Goal: Task Accomplishment & Management: Complete application form

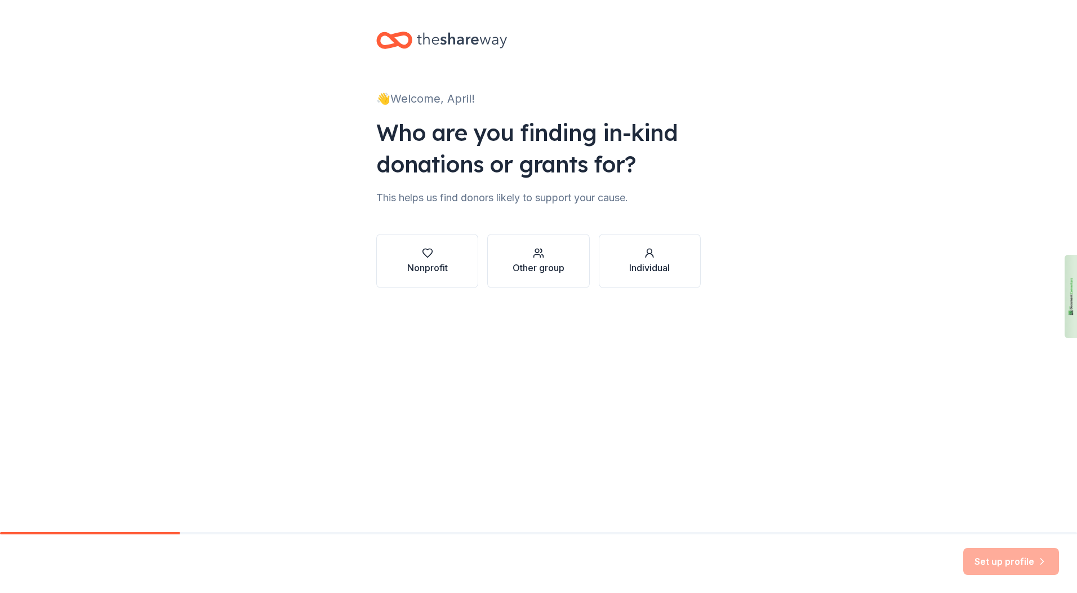
click at [458, 255] on button "Nonprofit" at bounding box center [427, 261] width 102 height 54
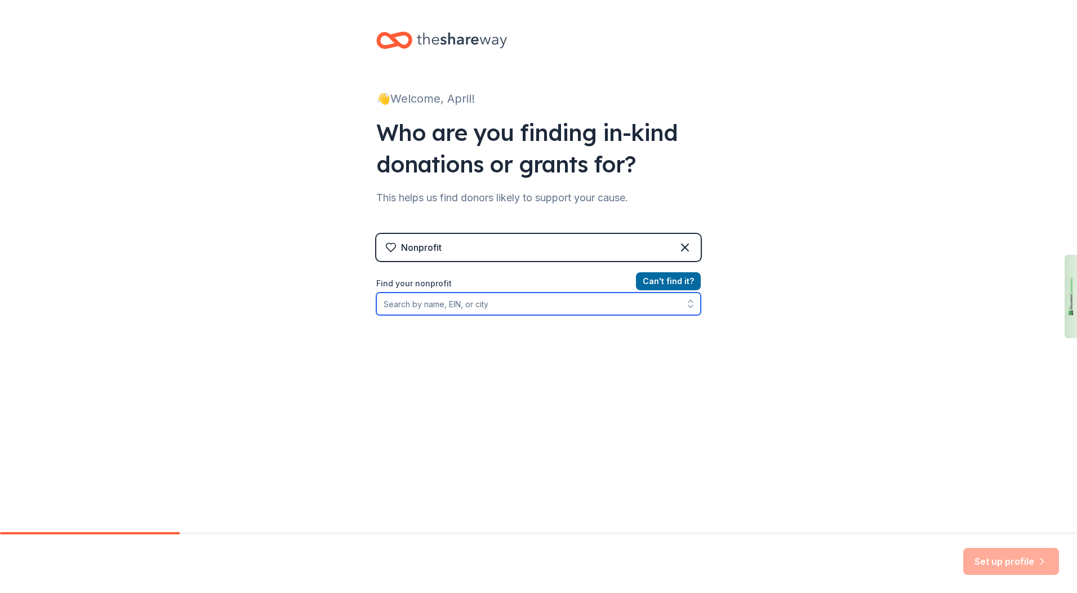
click at [455, 305] on input "Find your nonprofit" at bounding box center [538, 303] width 325 height 23
type input "[GEOGRAPHIC_DATA]"
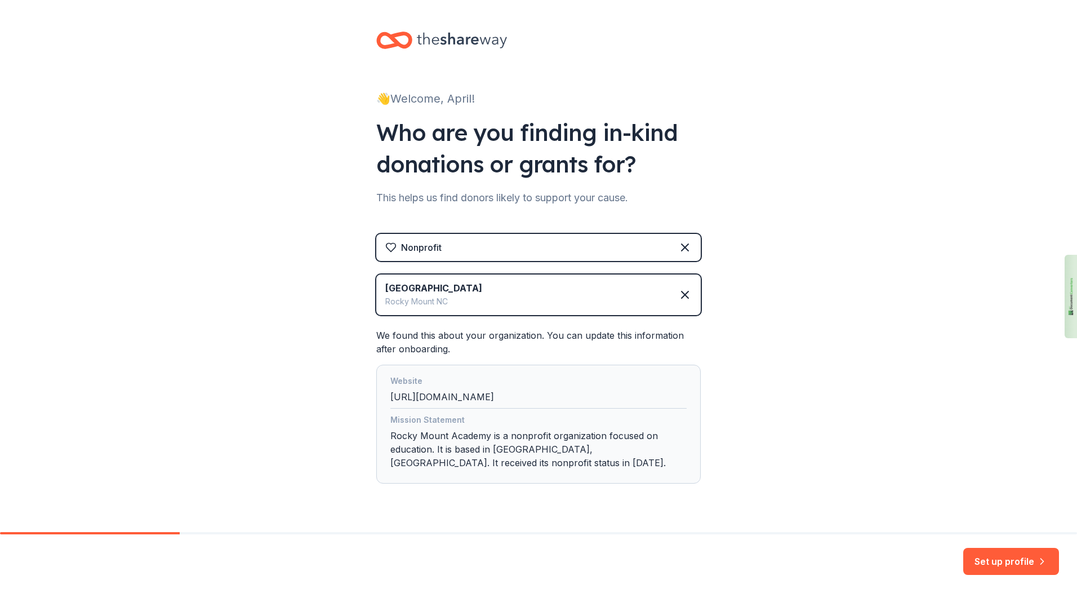
scroll to position [28, 0]
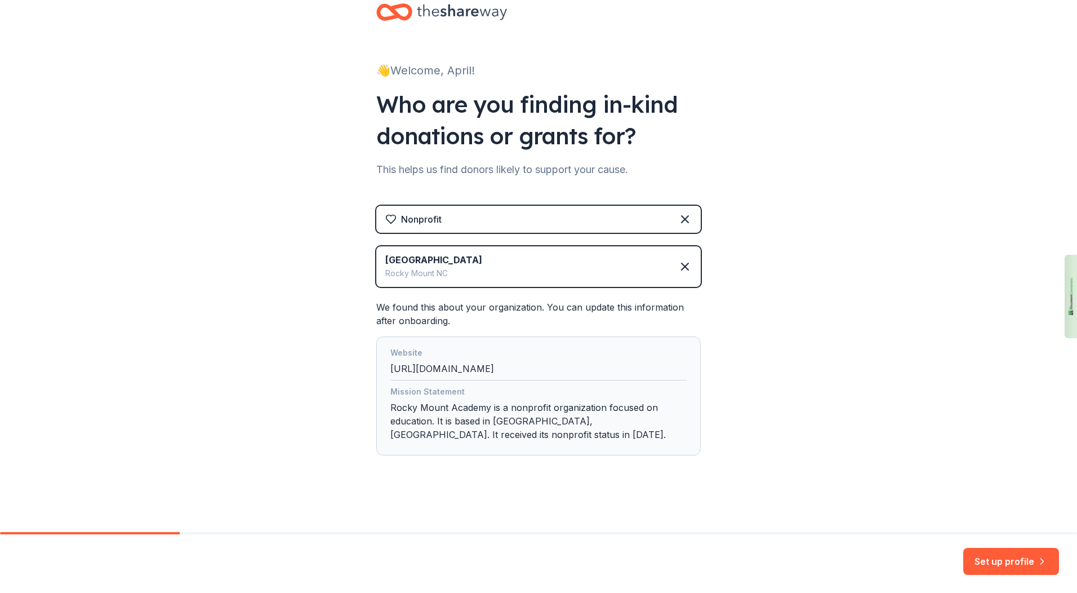
click at [1010, 560] on button "Set up profile" at bounding box center [1012, 561] width 96 height 27
click at [1006, 564] on div "Set up profile" at bounding box center [1012, 561] width 96 height 27
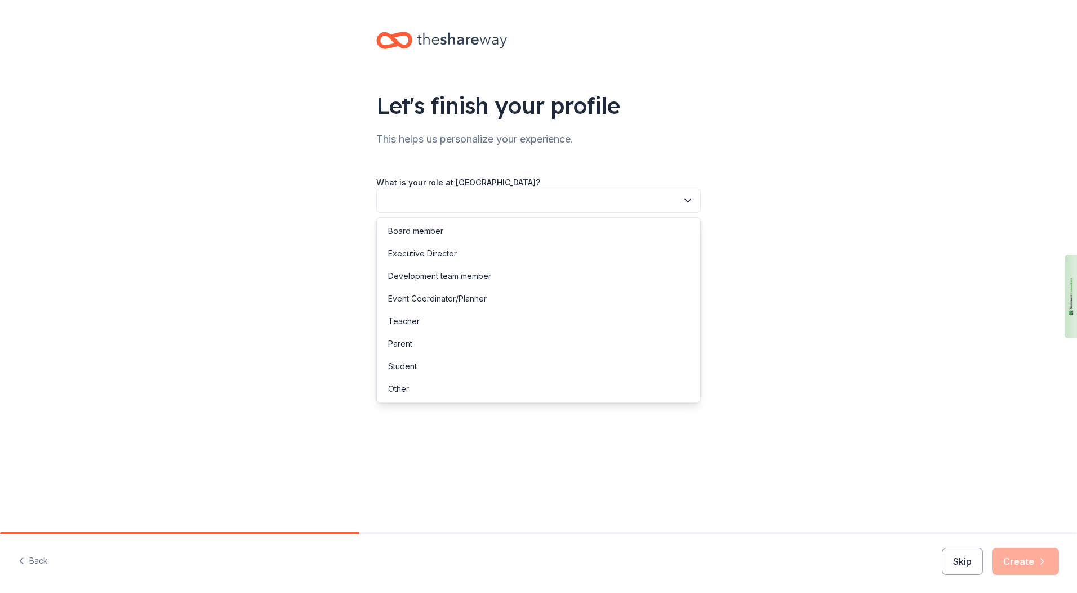
click at [463, 197] on button "button" at bounding box center [538, 201] width 325 height 24
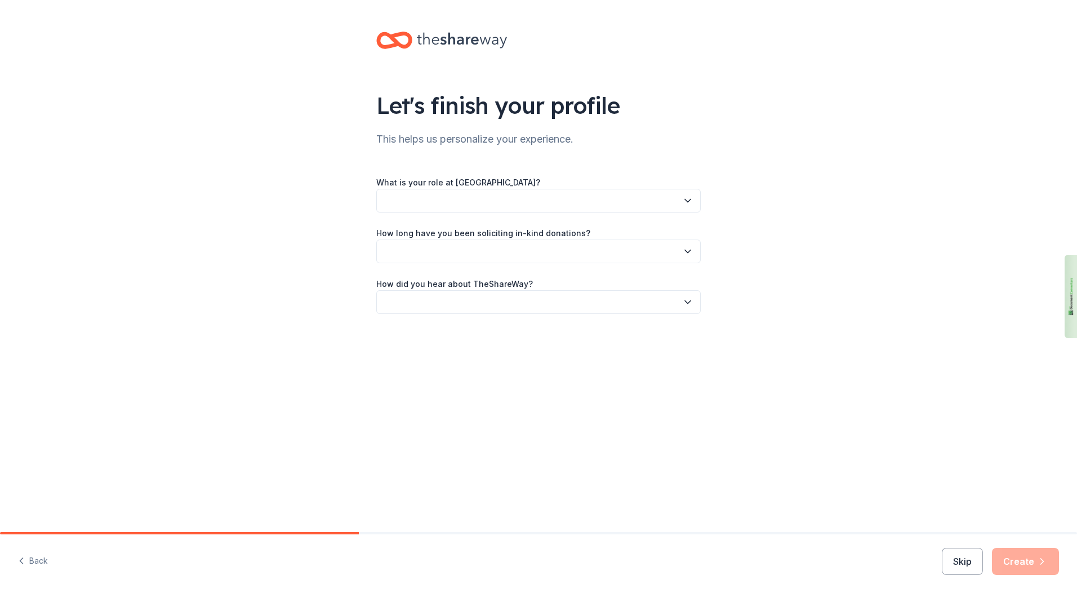
click at [484, 196] on button "button" at bounding box center [538, 201] width 325 height 24
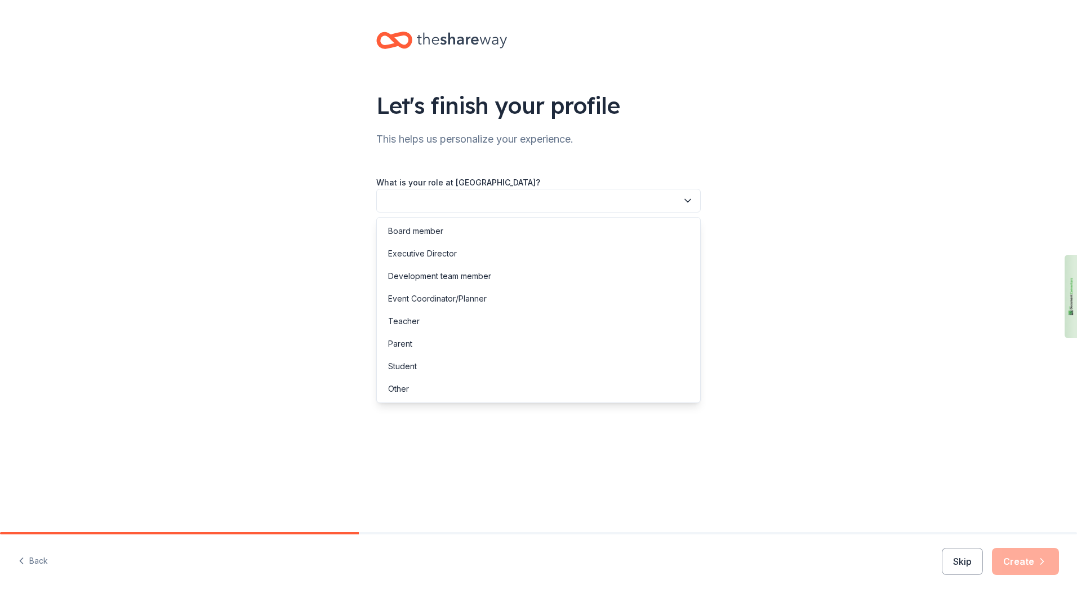
click at [484, 196] on button "button" at bounding box center [538, 201] width 325 height 24
click at [490, 273] on div "Development team member" at bounding box center [439, 276] width 103 height 14
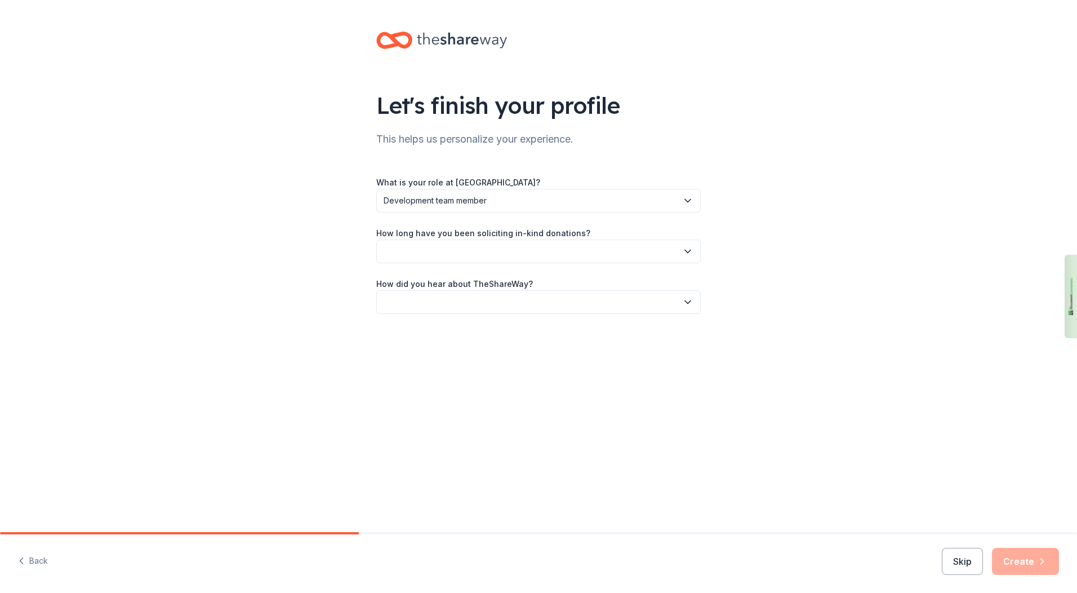
click at [689, 250] on icon "button" at bounding box center [687, 251] width 11 height 11
click at [544, 327] on div "2 to 5 years" at bounding box center [538, 327] width 319 height 23
click at [690, 299] on icon "button" at bounding box center [687, 301] width 11 height 11
click at [535, 350] on div "Online search" at bounding box center [538, 355] width 319 height 23
click at [1031, 562] on button "Create" at bounding box center [1025, 561] width 67 height 27
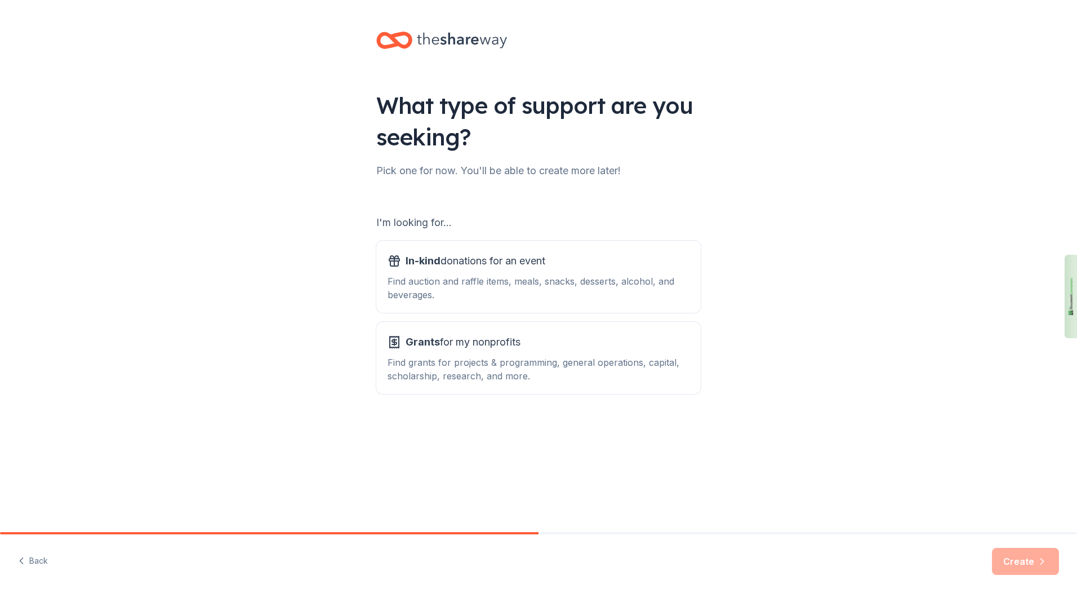
click at [525, 264] on span "In-kind donations for an event" at bounding box center [476, 261] width 140 height 18
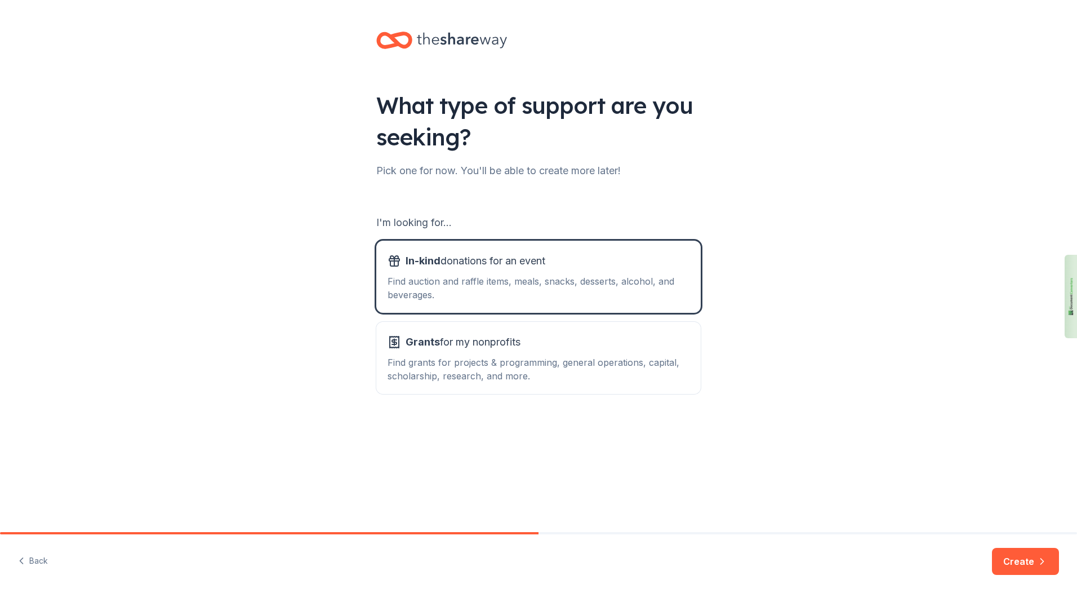
click at [1013, 555] on button "Create" at bounding box center [1025, 561] width 67 height 27
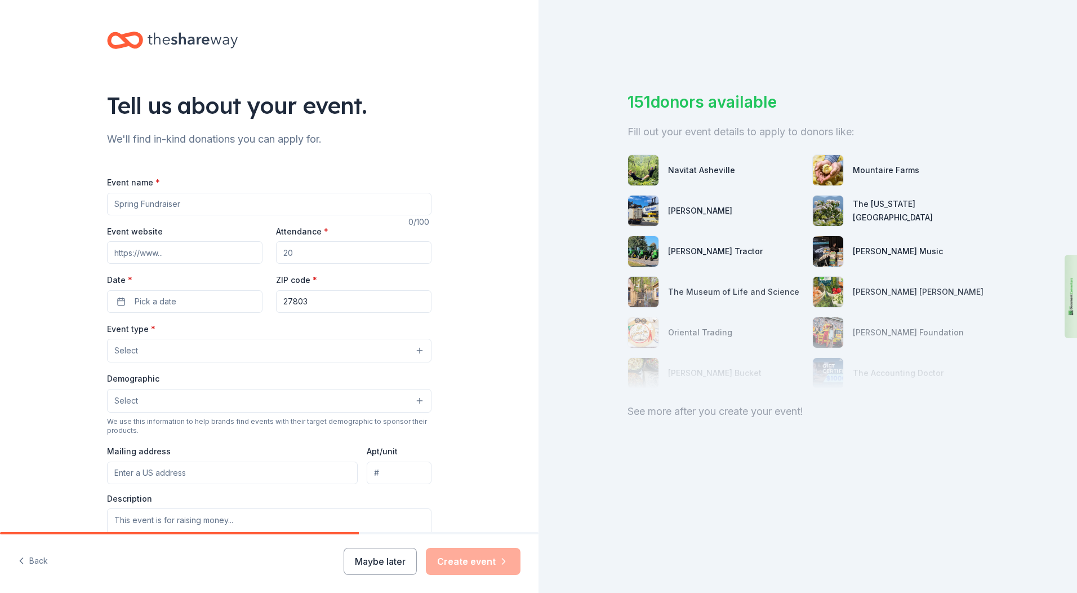
click at [193, 199] on input "Event name *" at bounding box center [269, 204] width 325 height 23
type input "Rocky Mount Academy's 51st Annual Benefit Auction"
click at [318, 249] on input "Attendance *" at bounding box center [354, 252] width 156 height 23
type input "300"
click at [167, 298] on span "Pick a date" at bounding box center [156, 302] width 42 height 14
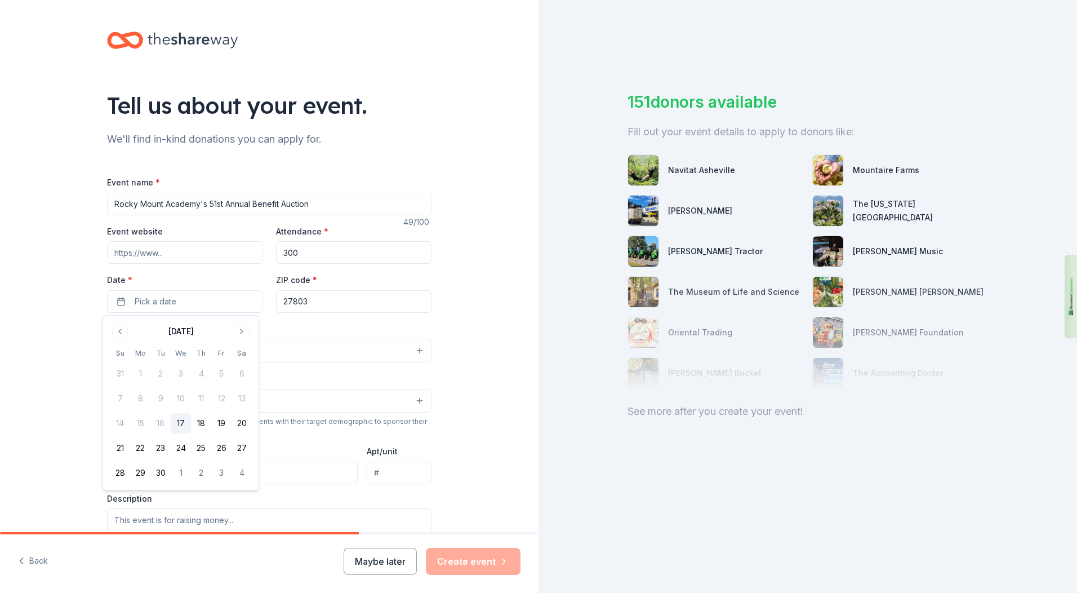
click at [241, 327] on button "Go to next month" at bounding box center [242, 331] width 16 height 16
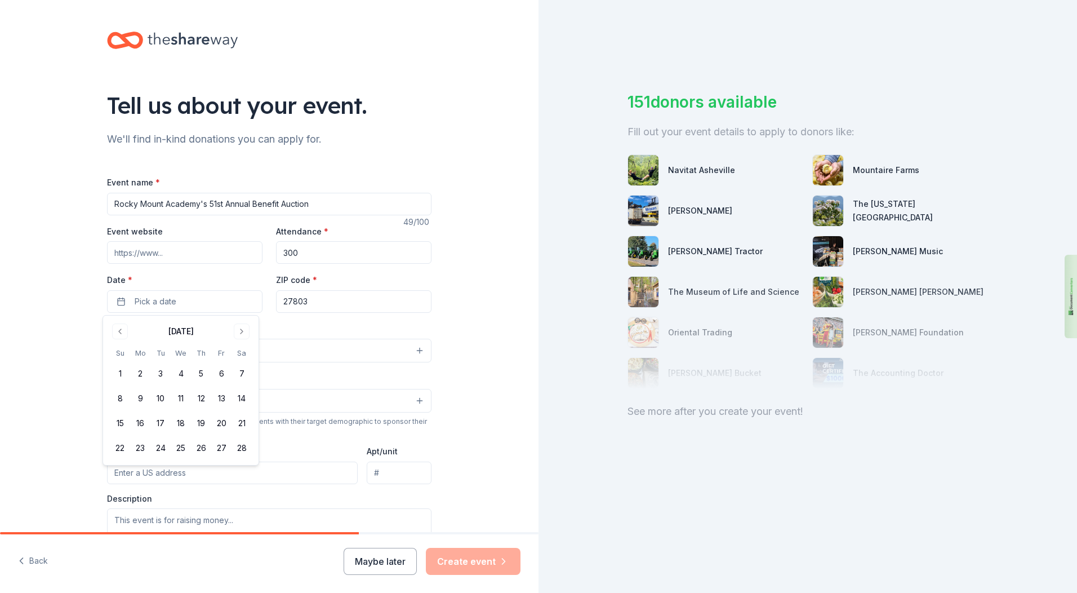
click at [241, 373] on button "7" at bounding box center [242, 373] width 20 height 20
click at [166, 255] on input "Event website" at bounding box center [185, 252] width 156 height 23
type input "www.rmacademy.com"
click at [197, 348] on button "Select" at bounding box center [269, 351] width 325 height 24
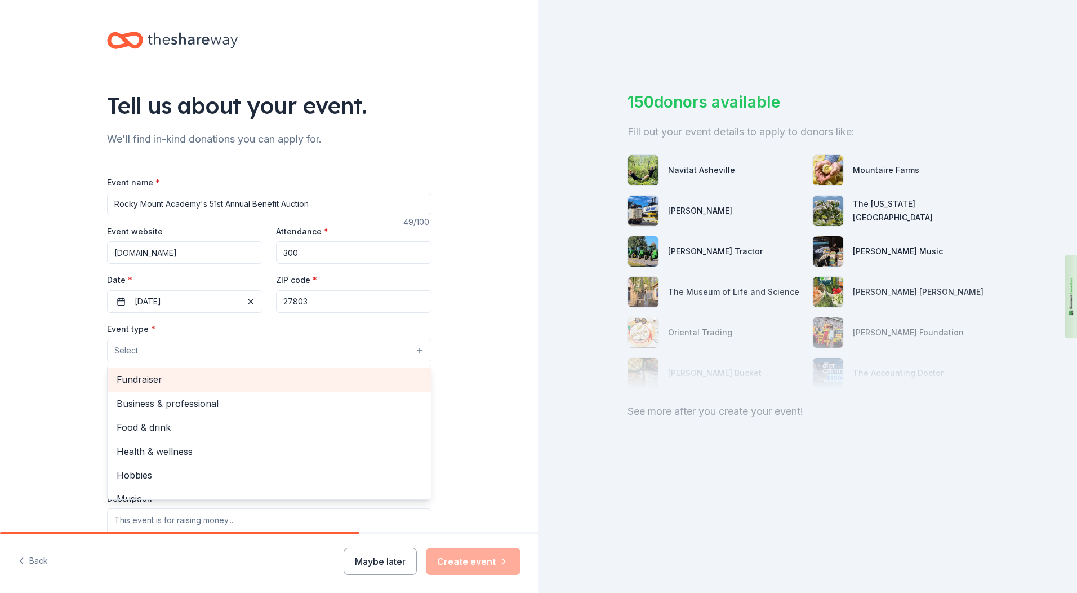
click at [182, 379] on span "Fundraiser" at bounding box center [269, 379] width 305 height 15
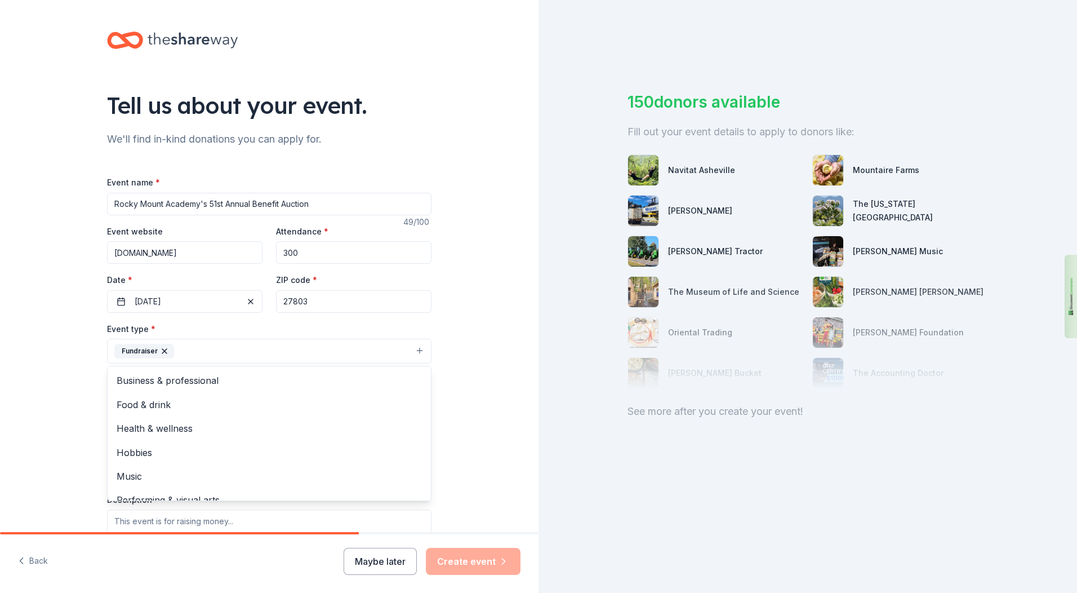
click at [477, 399] on div "Tell us about your event. We'll find in-kind donations you can apply for. Event…" at bounding box center [269, 375] width 539 height 751
click at [416, 402] on button "Select" at bounding box center [269, 402] width 325 height 24
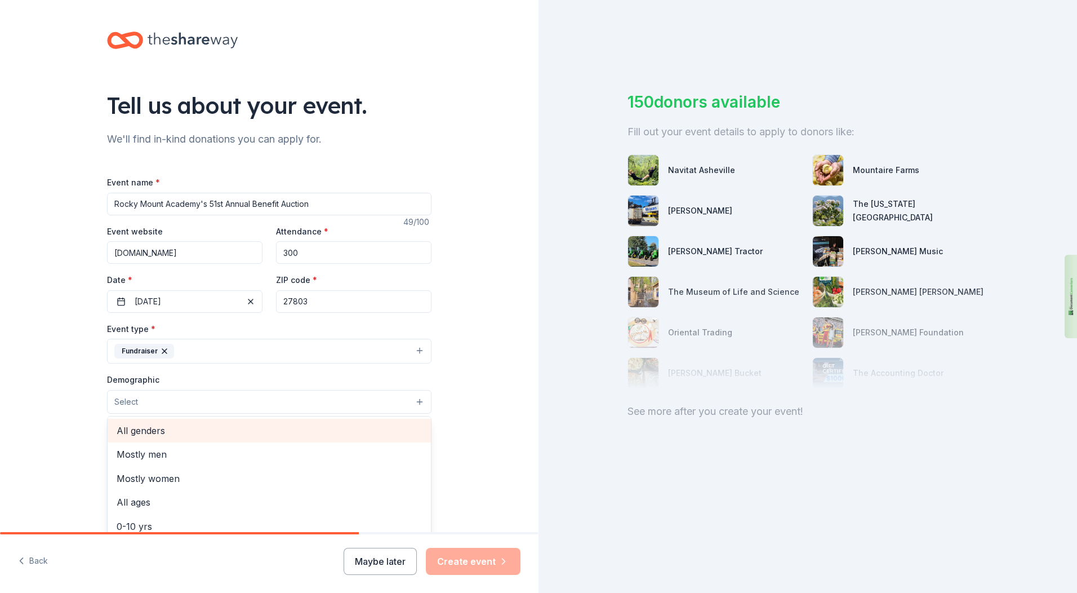
click at [276, 431] on span "All genders" at bounding box center [269, 430] width 305 height 15
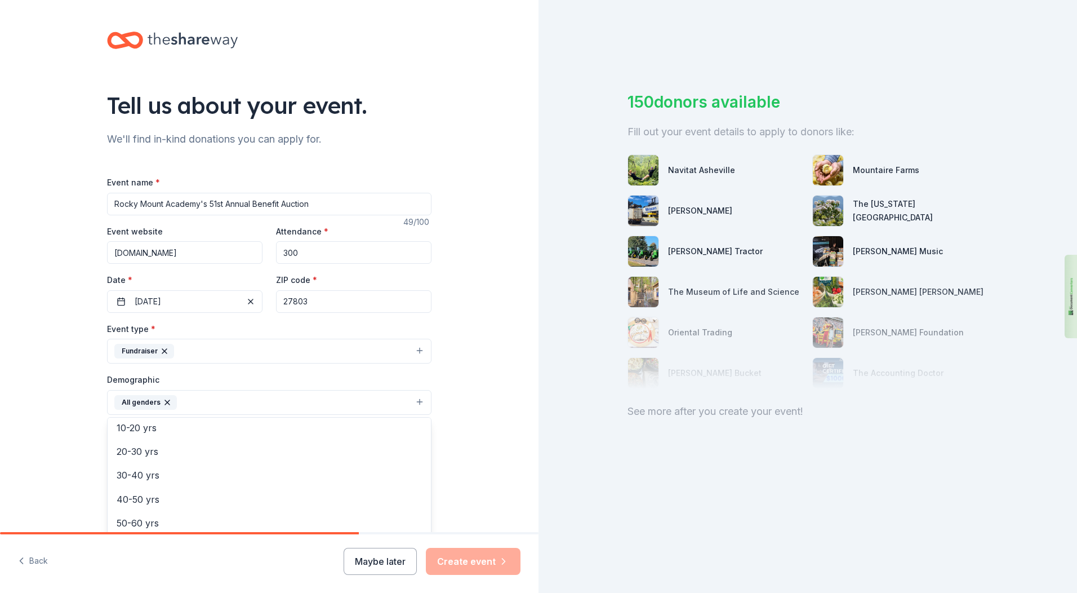
scroll to position [113, 0]
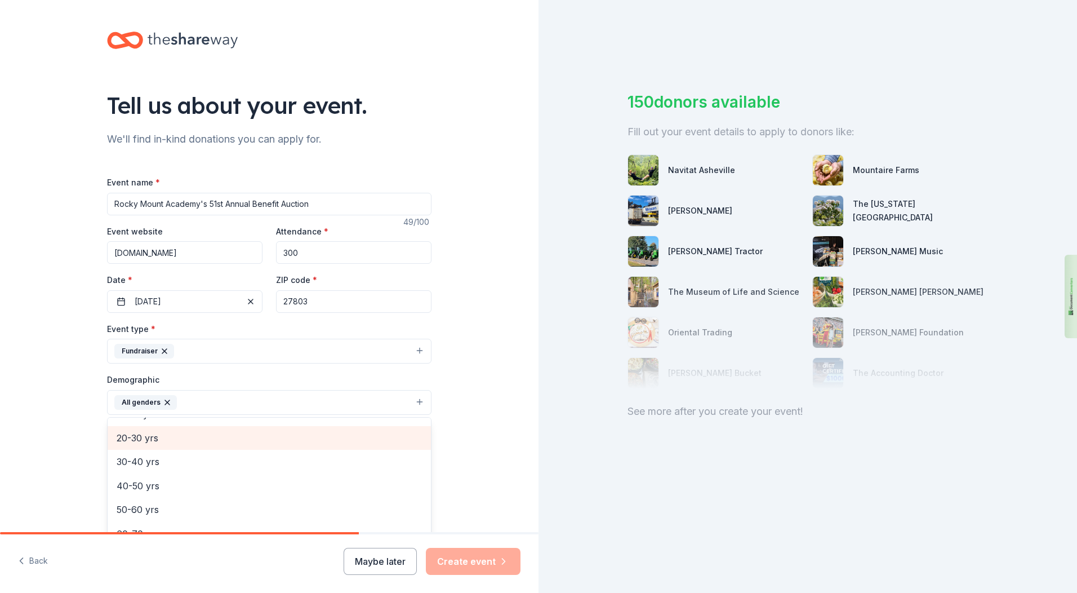
click at [181, 433] on span "20-30 yrs" at bounding box center [269, 438] width 305 height 15
click at [189, 439] on span "30-40 yrs" at bounding box center [269, 438] width 305 height 15
click at [188, 443] on span "40-50 yrs" at bounding box center [269, 441] width 305 height 15
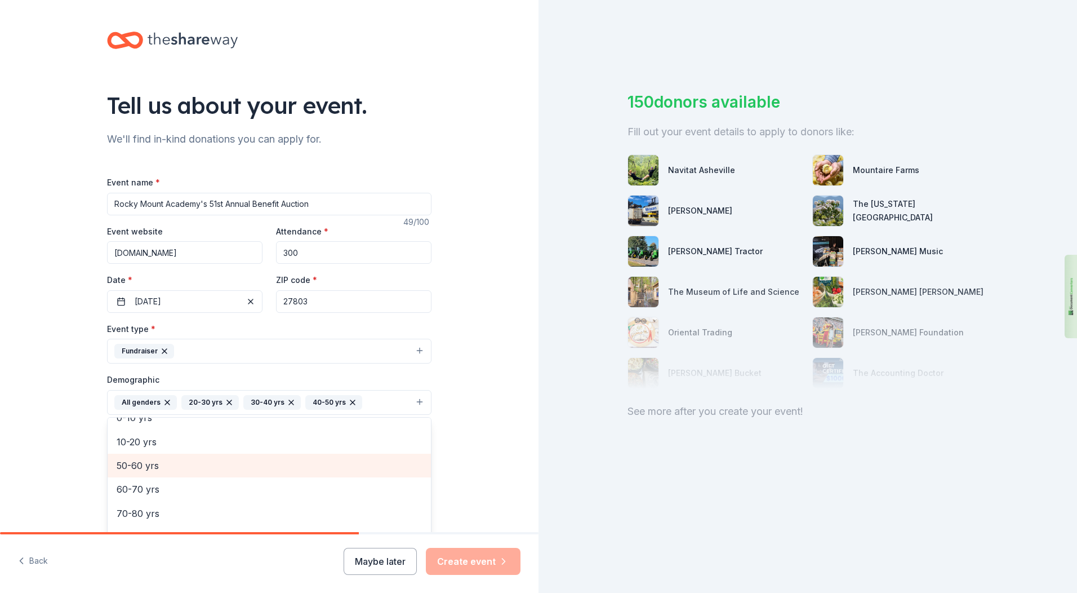
click at [189, 462] on span "50-60 yrs" at bounding box center [269, 465] width 305 height 15
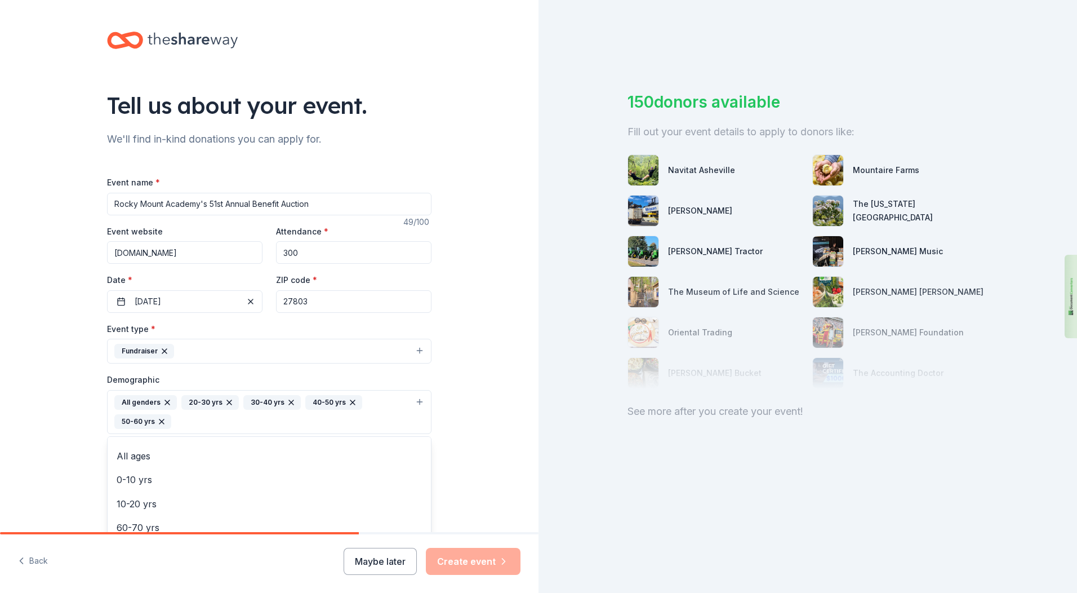
scroll to position [61, 0]
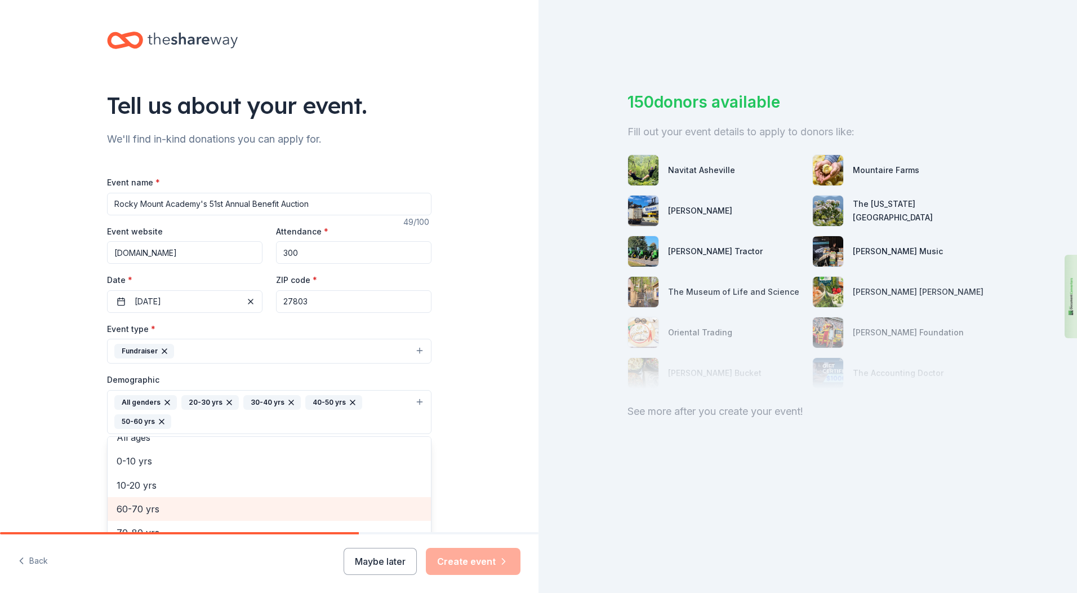
click at [203, 507] on span "60-70 yrs" at bounding box center [269, 509] width 305 height 15
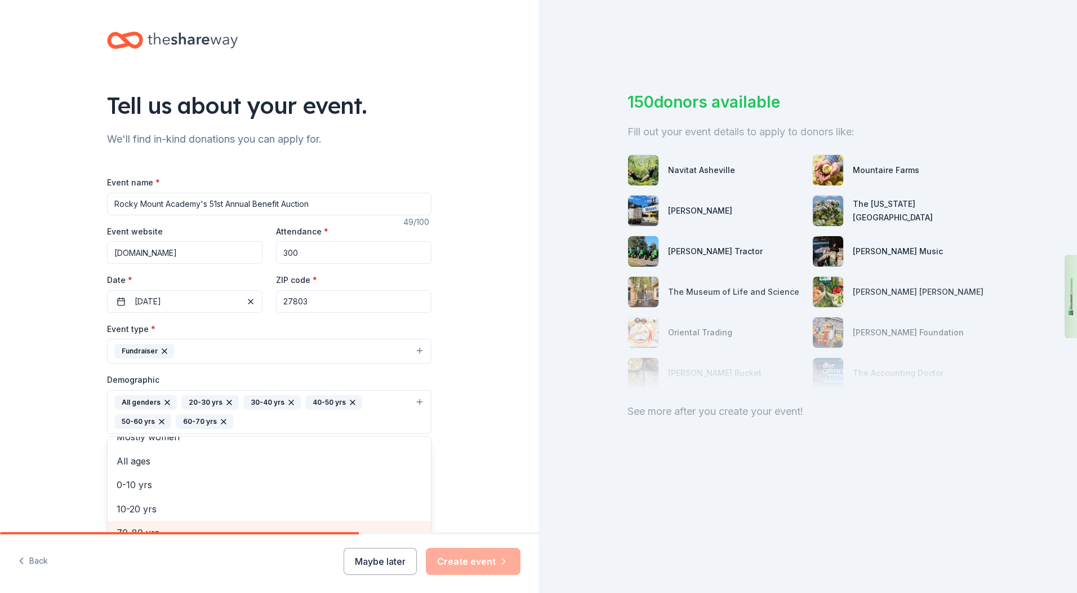
scroll to position [12, 0]
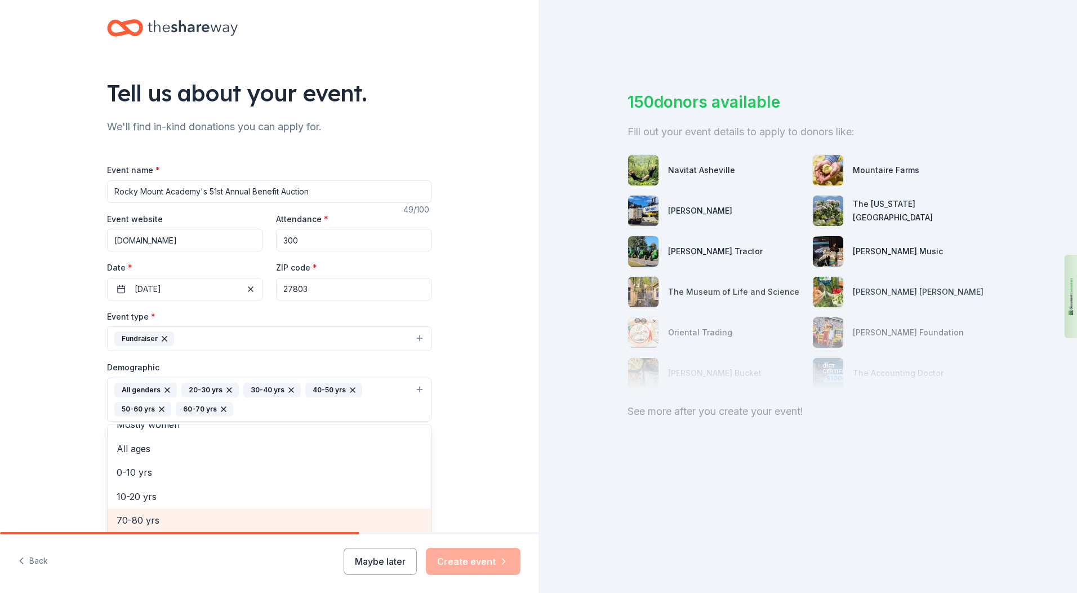
click at [232, 522] on div "70-80 yrs" at bounding box center [269, 520] width 323 height 24
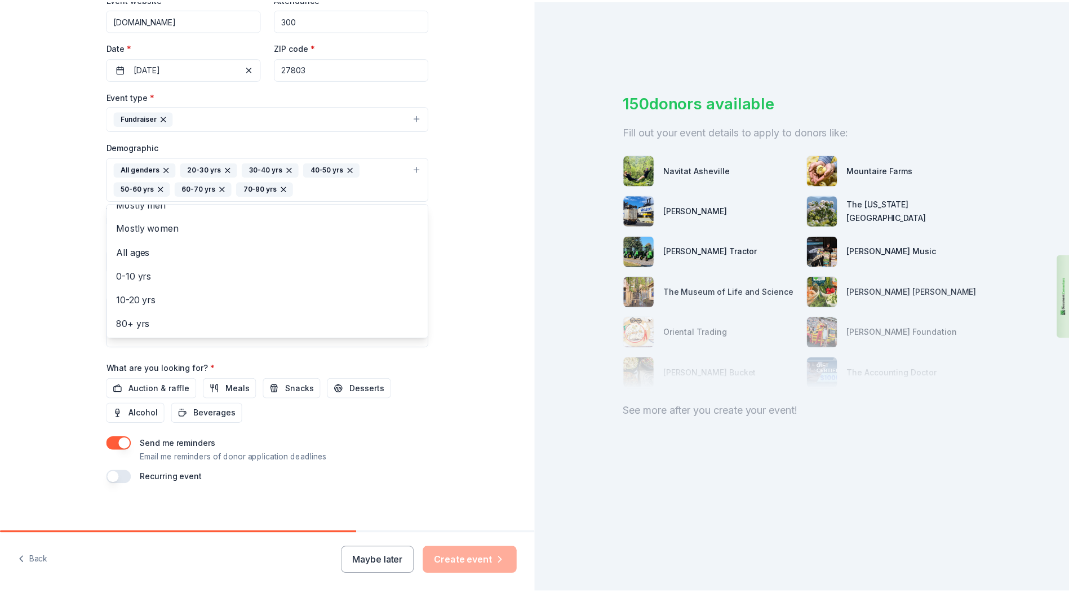
scroll to position [240, 0]
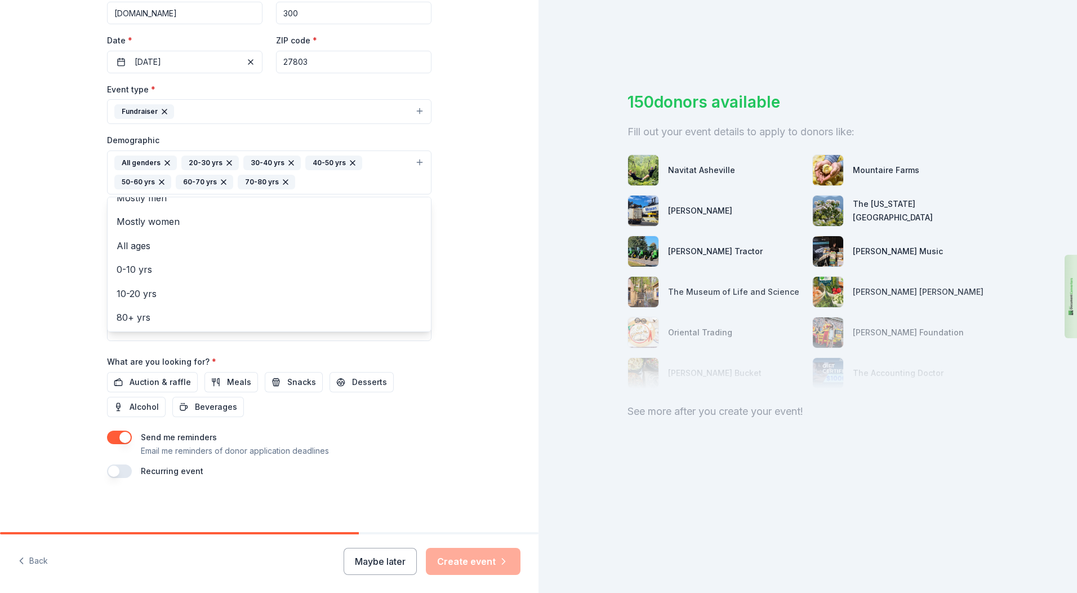
click at [144, 379] on div "Event name * Rocky Mount Academy's 51st Annual Benefit Auction 49 /100 Event we…" at bounding box center [269, 207] width 325 height 542
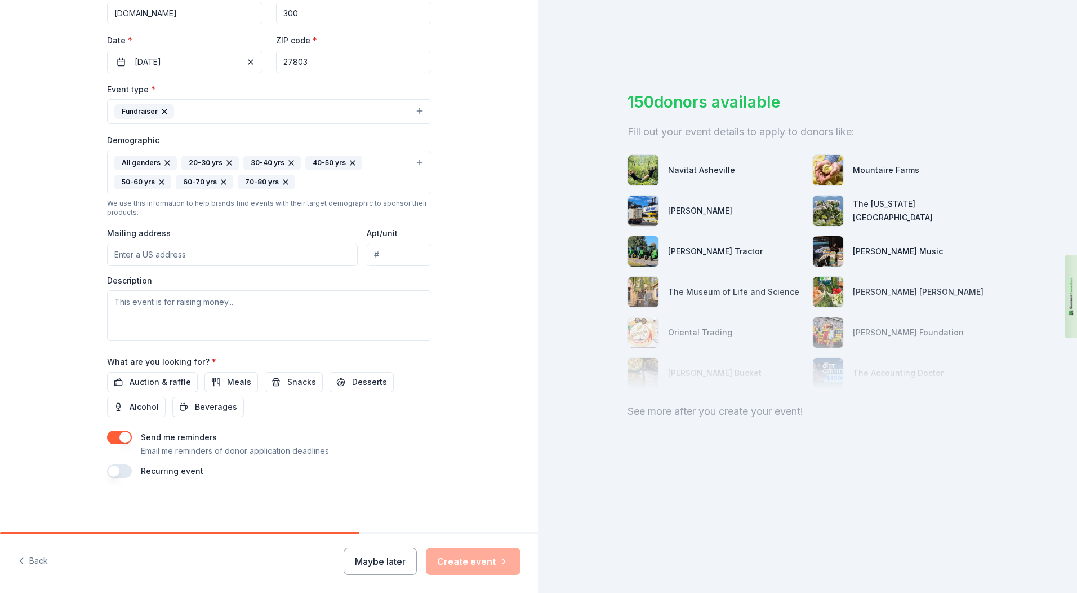
drag, startPoint x: 351, startPoint y: 533, endPoint x: 424, endPoint y: 531, distance: 73.3
click at [424, 531] on div "Tell us about your event. We'll find in-kind donations you can apply for. Event…" at bounding box center [269, 296] width 539 height 593
drag, startPoint x: 273, startPoint y: 537, endPoint x: 335, endPoint y: 533, distance: 61.6
click at [335, 533] on div "Back Maybe later Create event" at bounding box center [269, 562] width 539 height 61
click at [166, 378] on span "Auction & raffle" at bounding box center [160, 382] width 61 height 14
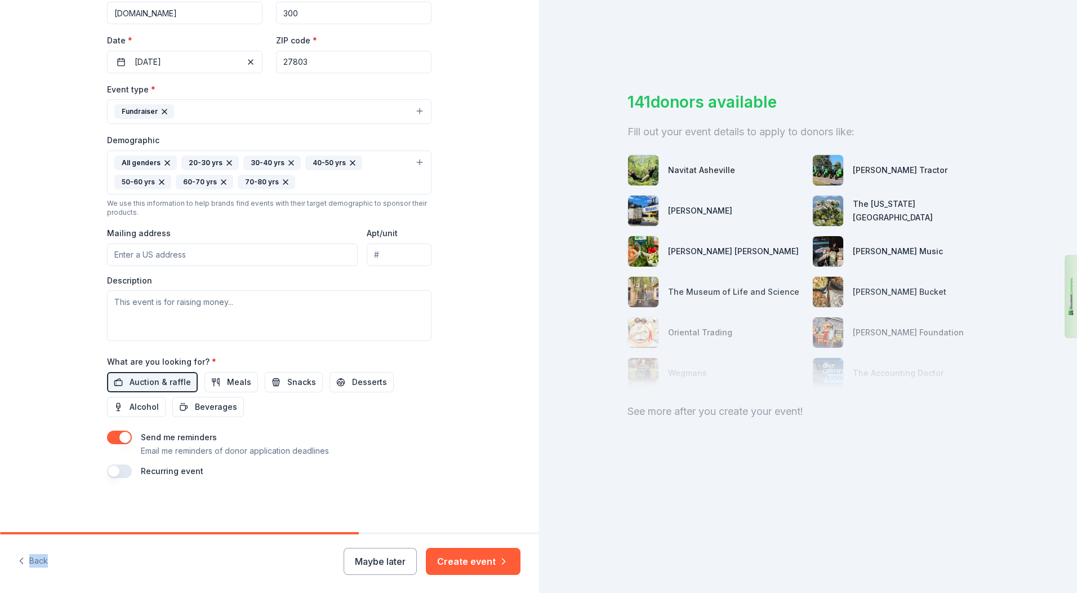
click at [469, 562] on button "Create event" at bounding box center [473, 561] width 95 height 27
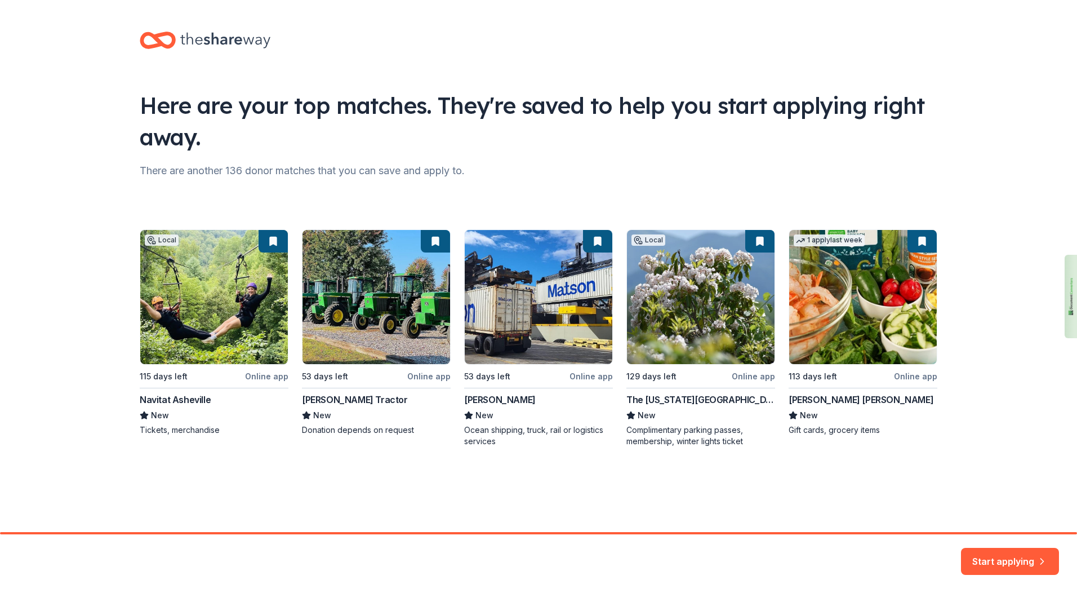
drag, startPoint x: 988, startPoint y: 490, endPoint x: 1012, endPoint y: 558, distance: 72.4
click at [1013, 558] on button "Start applying" at bounding box center [1010, 554] width 98 height 27
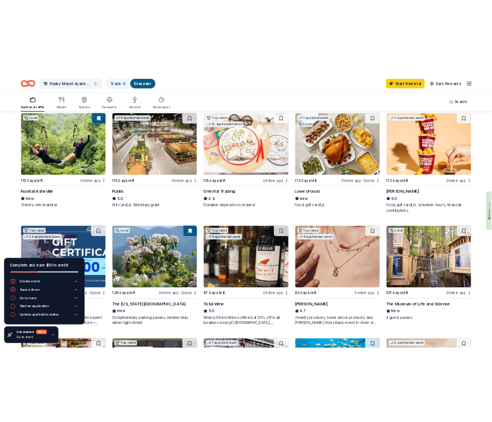
scroll to position [137, 0]
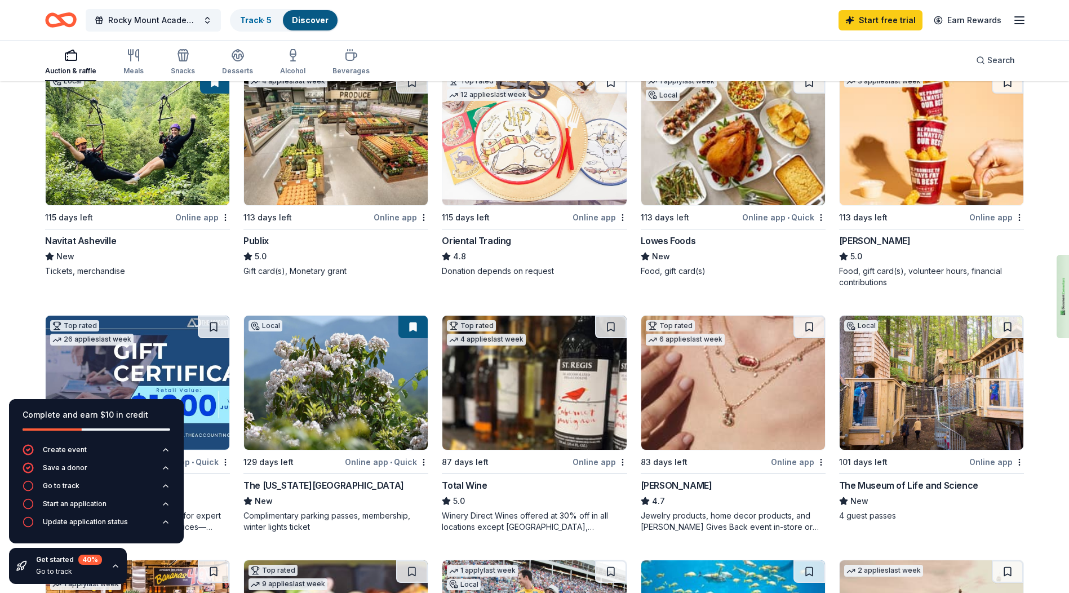
click at [206, 215] on div "Online app" at bounding box center [202, 217] width 55 height 14
click at [391, 216] on div "Online app" at bounding box center [401, 217] width 55 height 14
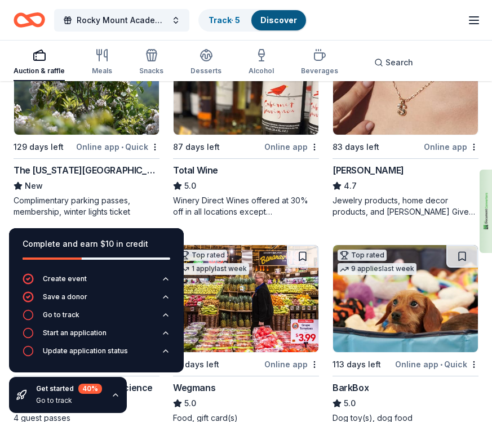
scroll to position [607, 0]
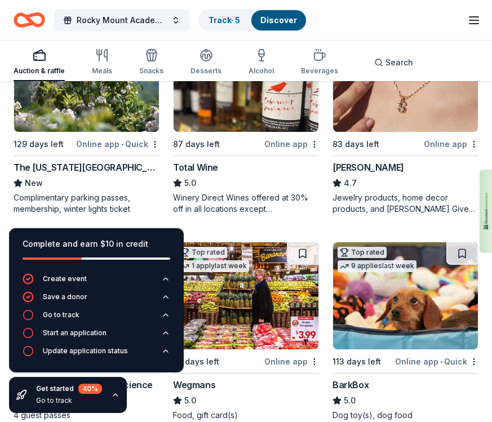
click at [451, 143] on div "Online app" at bounding box center [451, 144] width 55 height 14
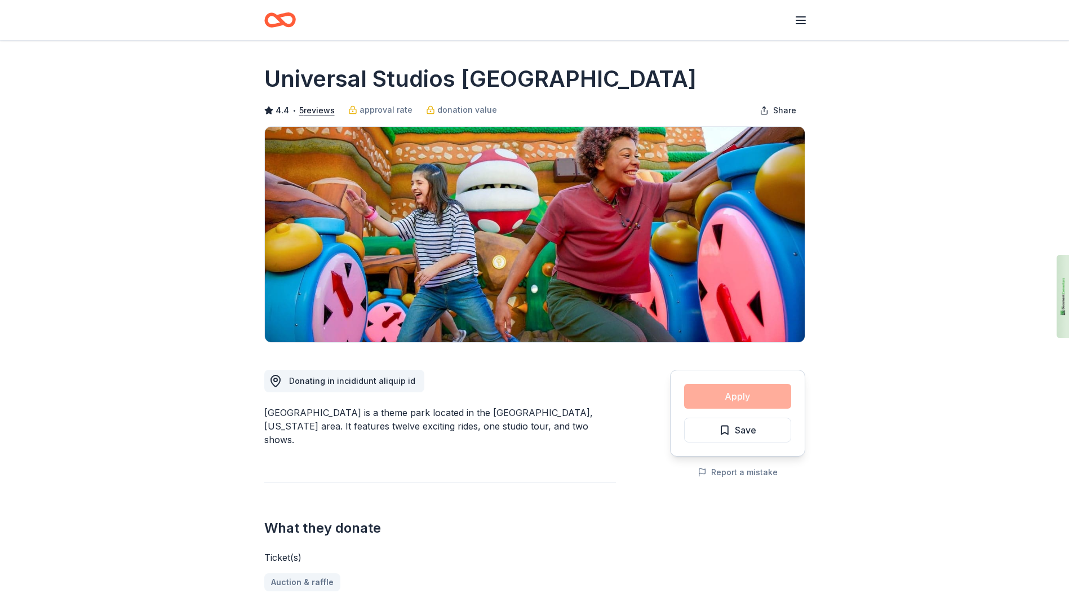
scroll to position [52, 0]
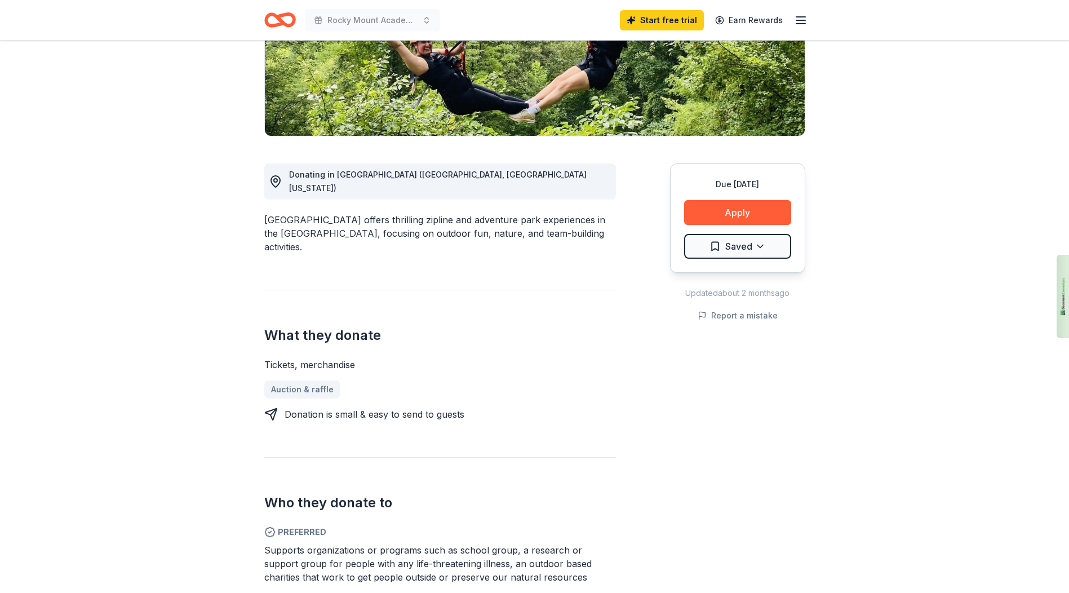
scroll to position [201, 0]
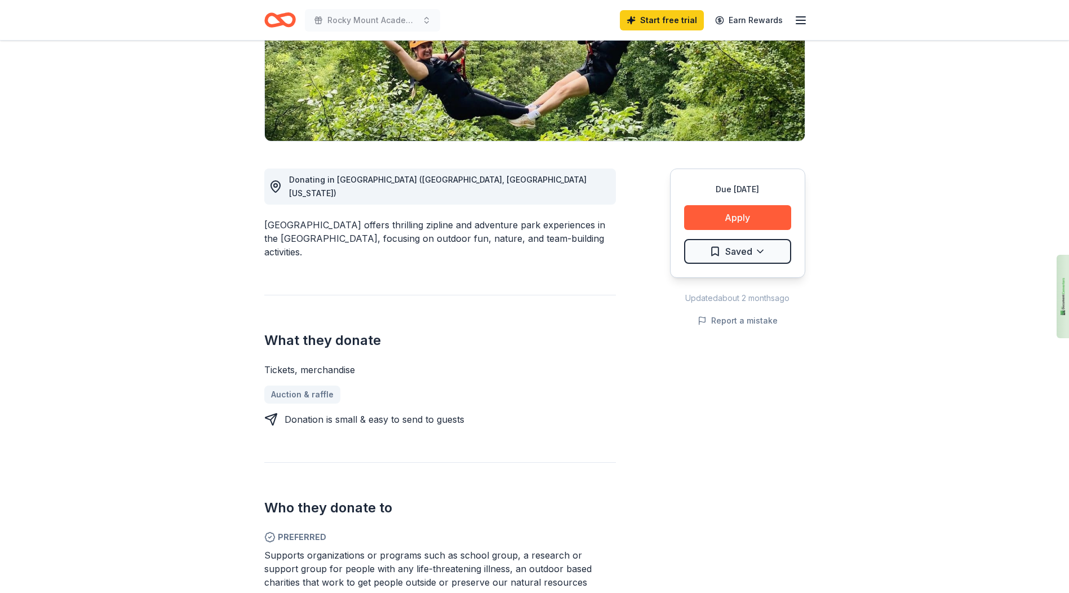
click at [735, 213] on button "Apply" at bounding box center [737, 217] width 107 height 25
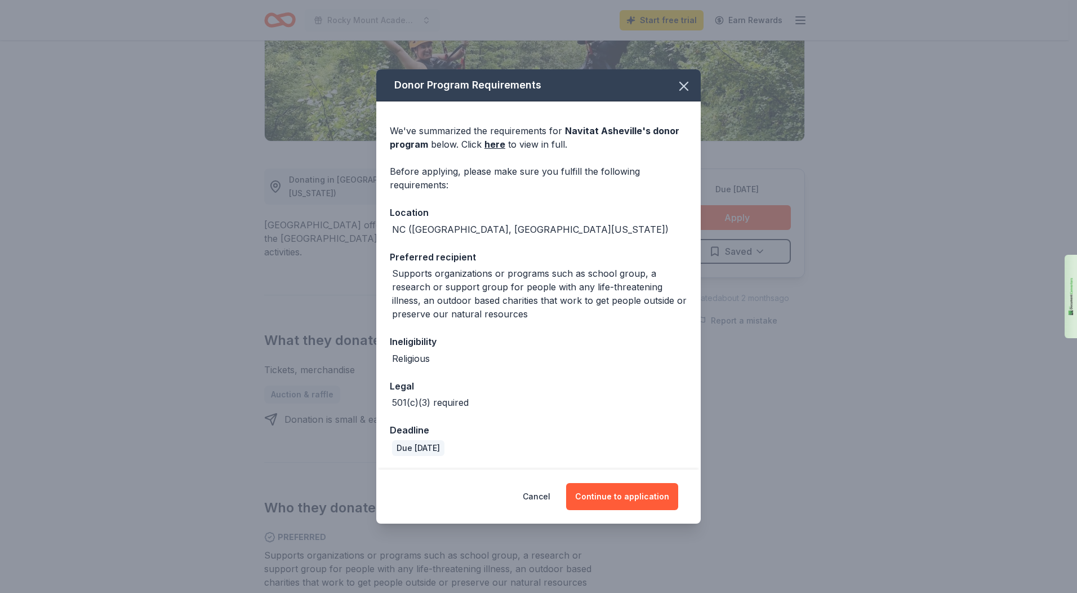
click at [546, 493] on button "Cancel" at bounding box center [537, 496] width 28 height 27
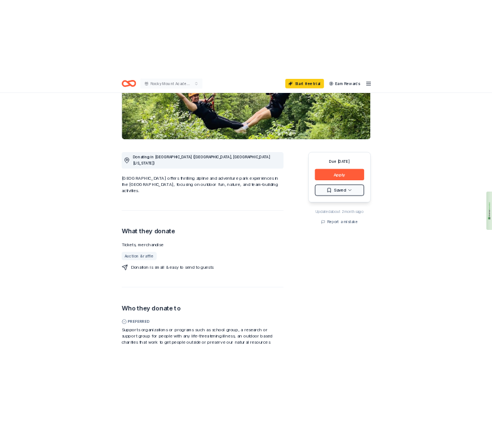
scroll to position [0, 0]
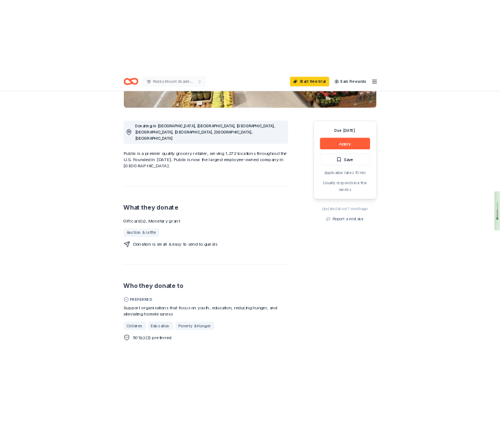
scroll to position [264, 0]
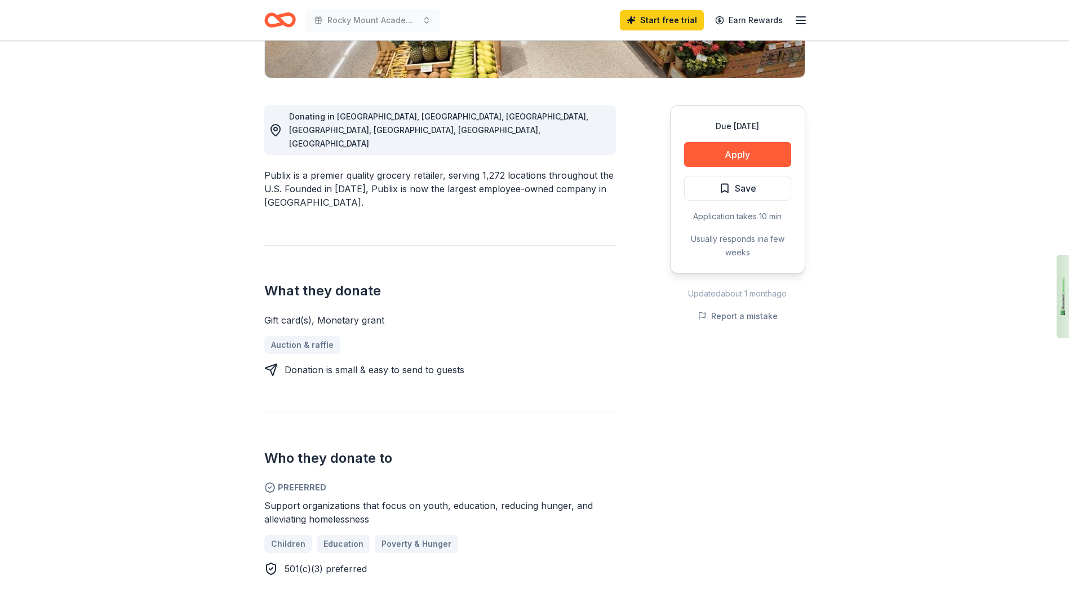
click at [751, 147] on button "Apply" at bounding box center [737, 154] width 107 height 25
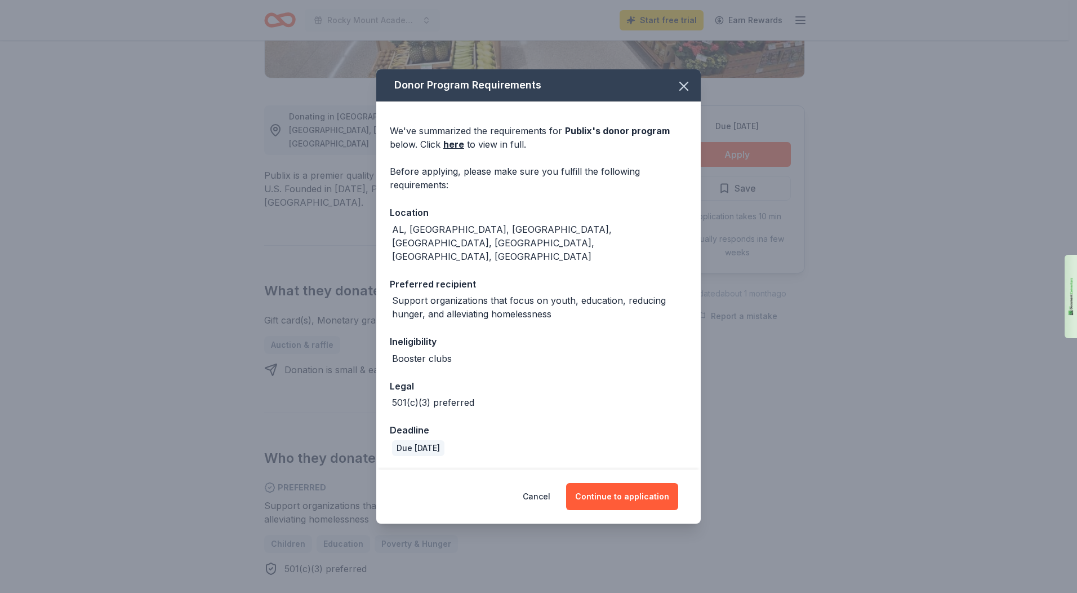
click at [634, 483] on button "Continue to application" at bounding box center [622, 496] width 112 height 27
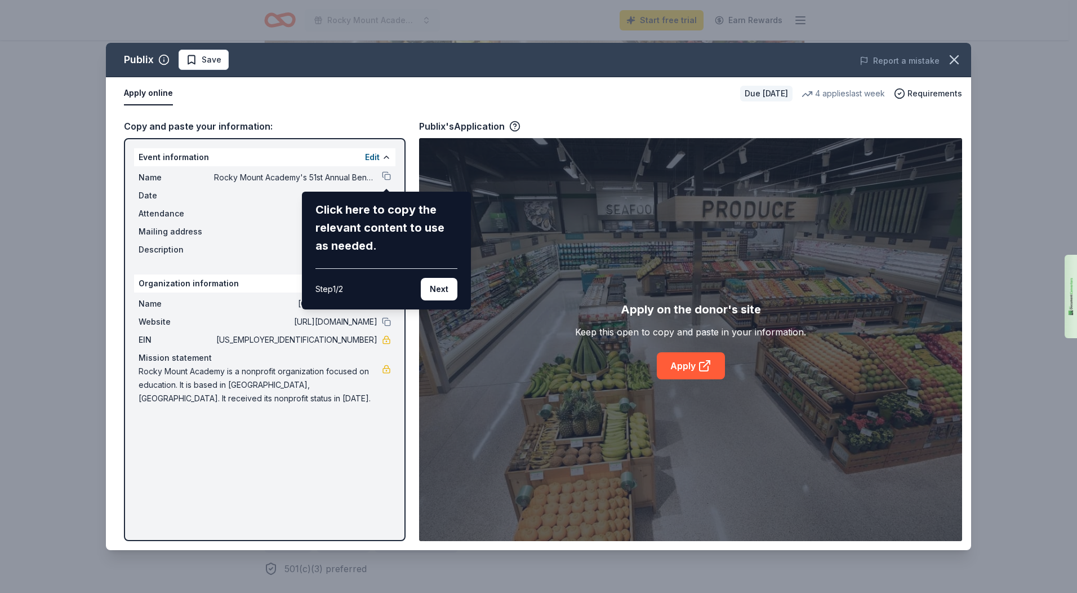
click at [190, 198] on div "Publix Save Report a mistake Apply online Due in 113 days 4 applies last week R…" at bounding box center [539, 296] width 866 height 507
click at [442, 291] on button "Next" at bounding box center [439, 289] width 37 height 23
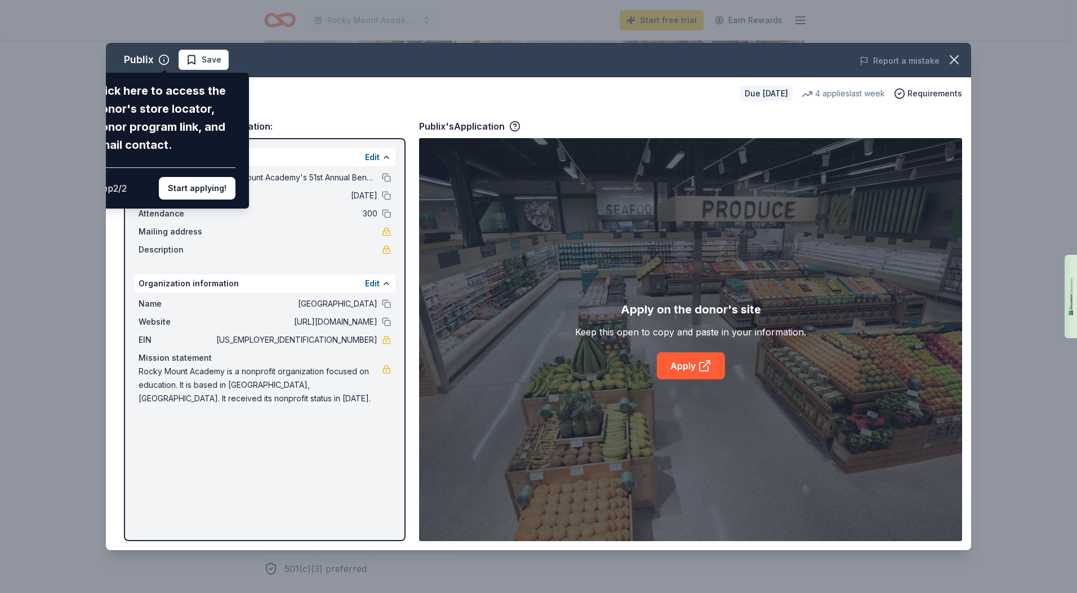
click at [681, 366] on div "Publix Click here to access the donor's store locator, donor program link, and …" at bounding box center [539, 296] width 866 height 507
click at [697, 365] on div "Publix Click here to access the donor's store locator, donor program link, and …" at bounding box center [539, 296] width 866 height 507
click at [199, 190] on button "Start applying!" at bounding box center [197, 188] width 77 height 23
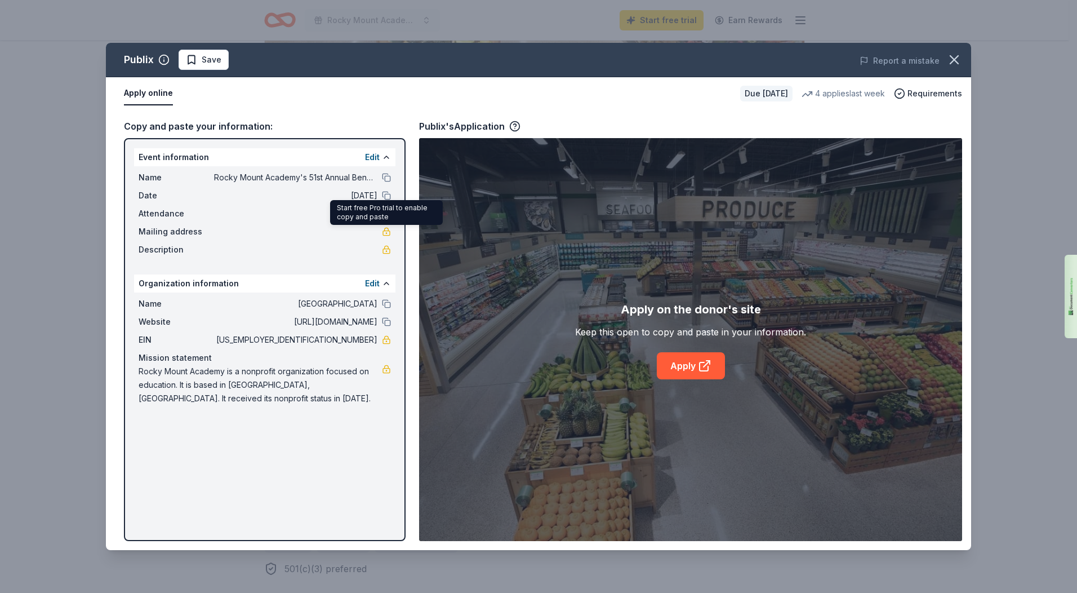
drag, startPoint x: 389, startPoint y: 236, endPoint x: 385, endPoint y: 229, distance: 7.6
click at [385, 229] on link at bounding box center [386, 231] width 9 height 9
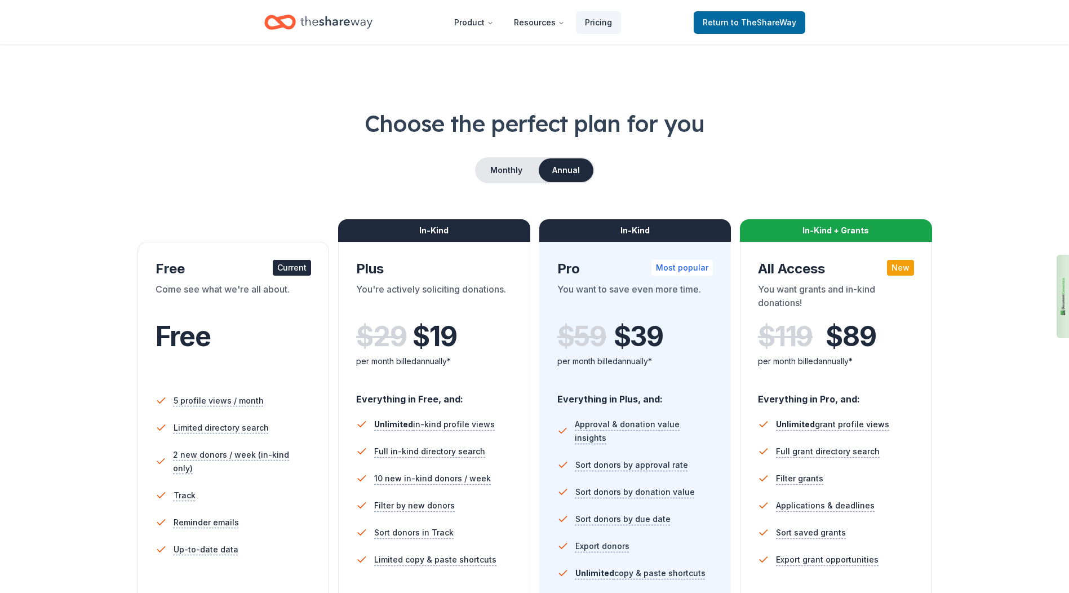
click at [290, 263] on div "Current" at bounding box center [292, 268] width 38 height 16
click at [759, 19] on span "to TheShareWay" at bounding box center [763, 22] width 65 height 10
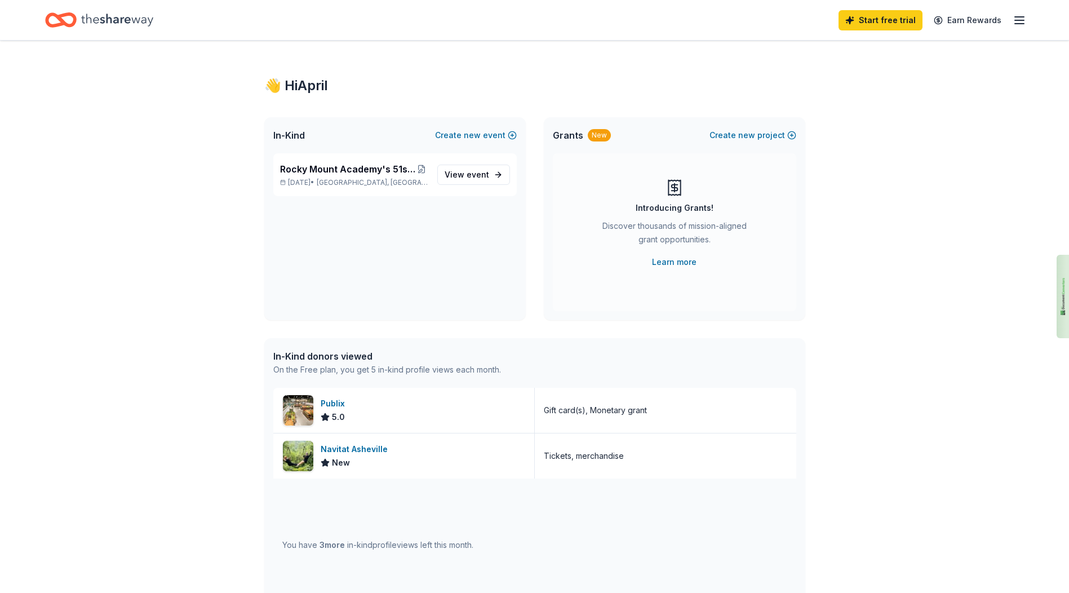
click at [759, 19] on div "Start free trial Earn Rewards" at bounding box center [534, 20] width 979 height 26
